Goal: Information Seeking & Learning: Check status

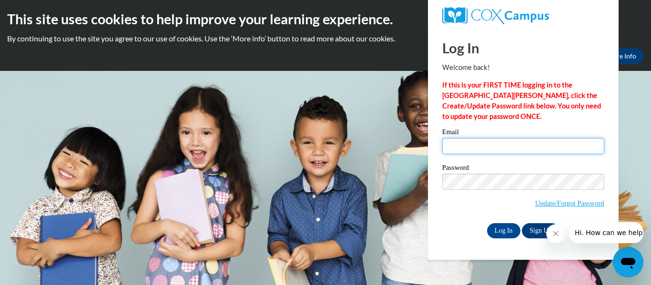
click at [488, 147] on input "Email" at bounding box center [523, 146] width 162 height 16
click at [362, 86] on body "This site uses cookies to help improve your learning experience. By continuing …" at bounding box center [325, 142] width 651 height 285
drag, startPoint x: 494, startPoint y: 144, endPoint x: 467, endPoint y: 150, distance: 27.3
click at [467, 150] on input "Email" at bounding box center [523, 146] width 162 height 16
type input "phodgessmith@bryan.k12.ga.us"
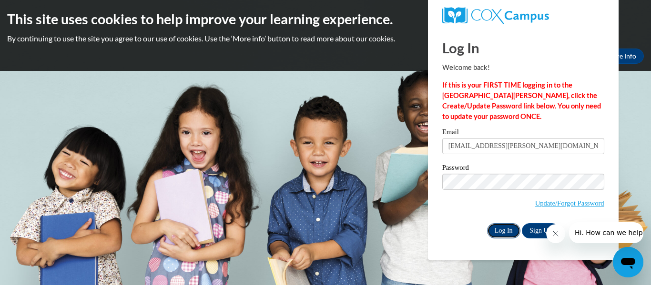
click at [511, 232] on input "Log In" at bounding box center [503, 230] width 33 height 15
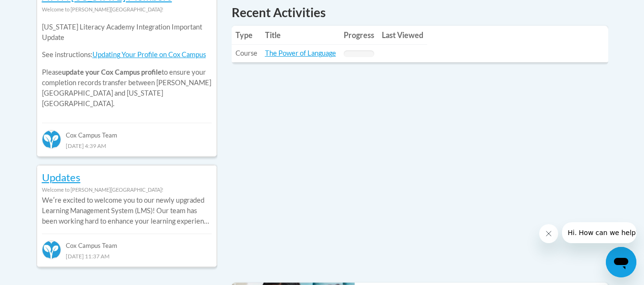
scroll to position [476, 0]
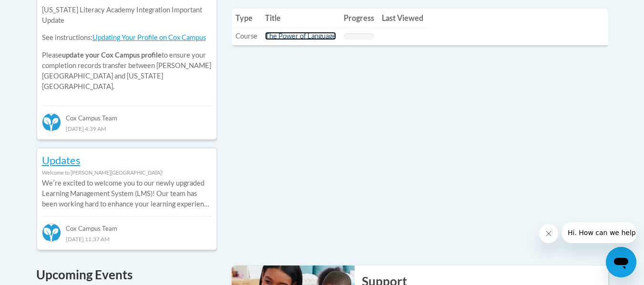
click at [320, 38] on link "The Power of Language" at bounding box center [300, 36] width 71 height 8
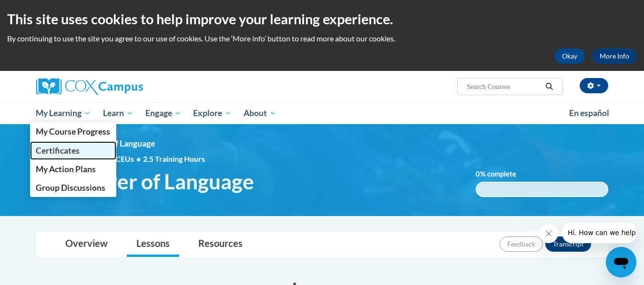
click at [58, 154] on span "Certificates" at bounding box center [58, 151] width 44 height 10
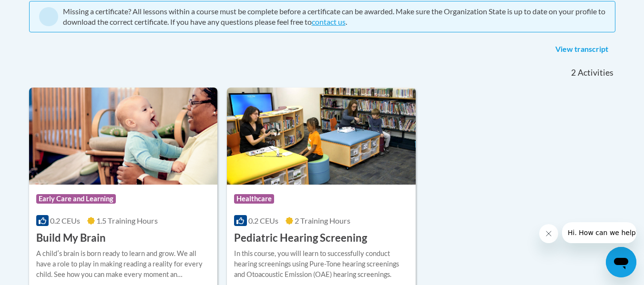
scroll to position [191, 0]
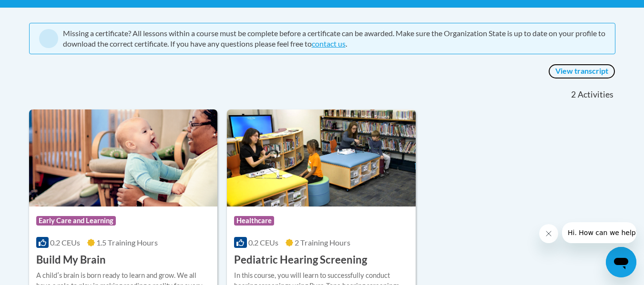
click at [583, 75] on link "View transcript" at bounding box center [581, 71] width 67 height 15
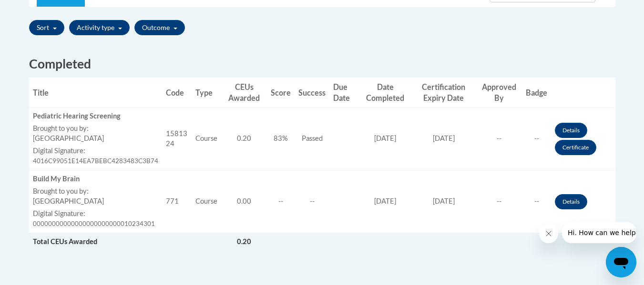
scroll to position [333, 0]
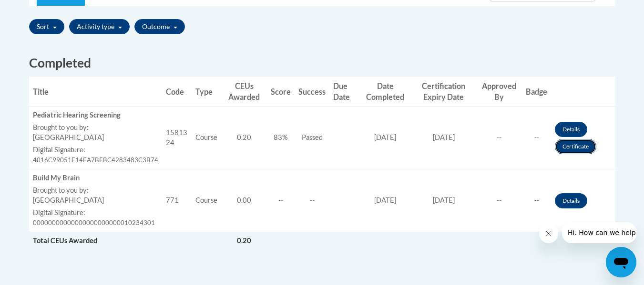
click at [581, 144] on link "Certificate" at bounding box center [575, 146] width 41 height 15
